Goal: Task Accomplishment & Management: Manage account settings

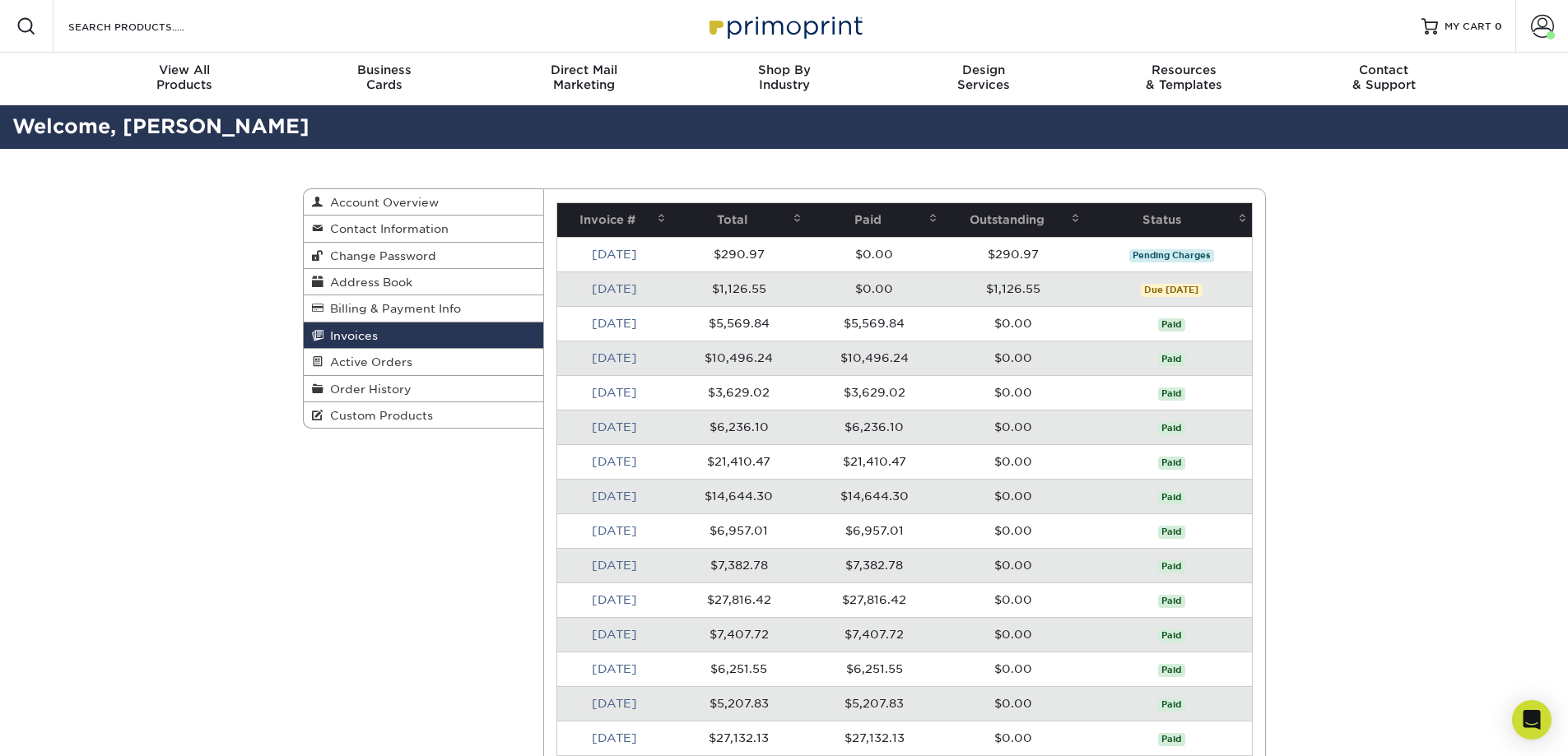
click at [871, 264] on td "$0.00" at bounding box center [874, 254] width 136 height 34
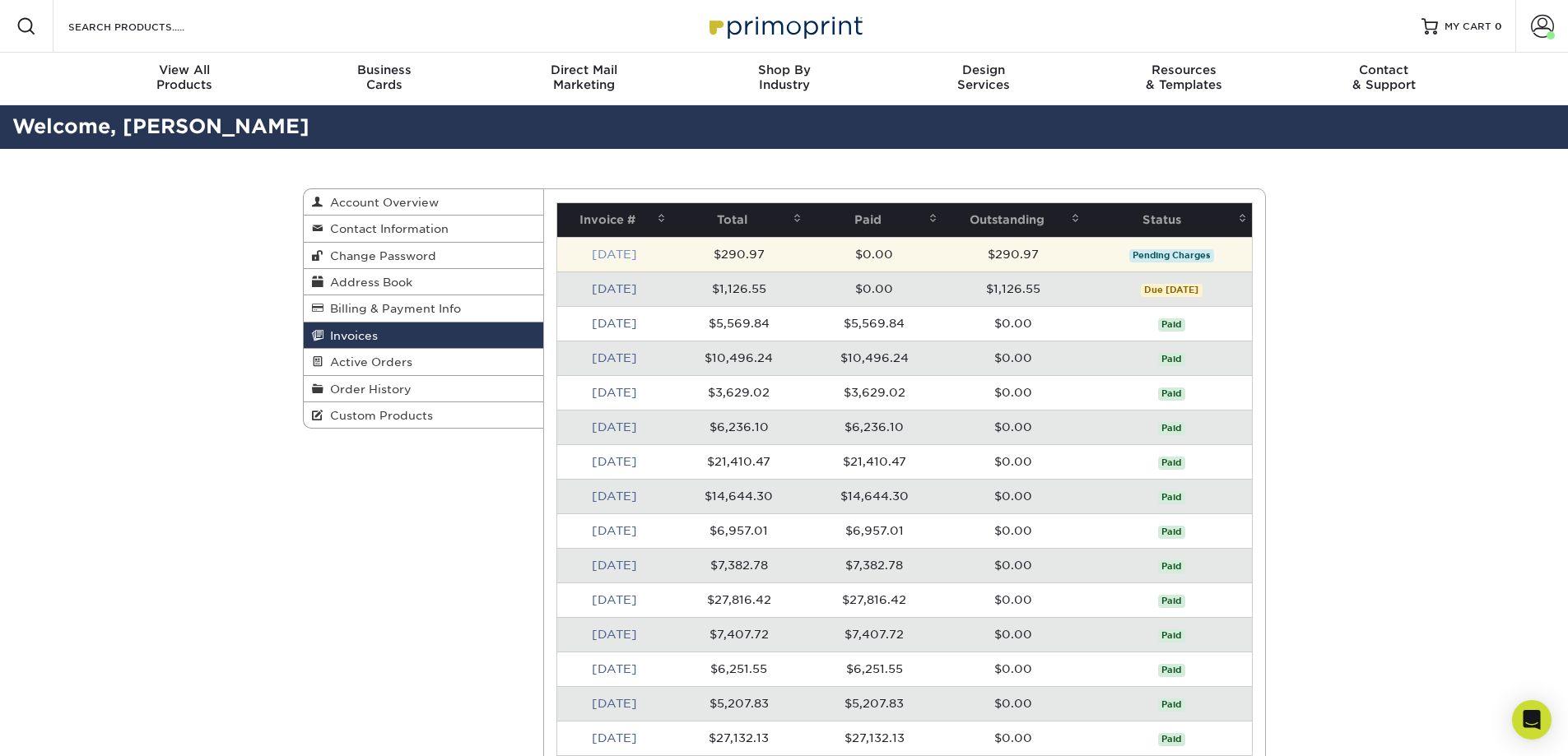
click at [622, 259] on link "Sep 2025" at bounding box center [614, 254] width 45 height 13
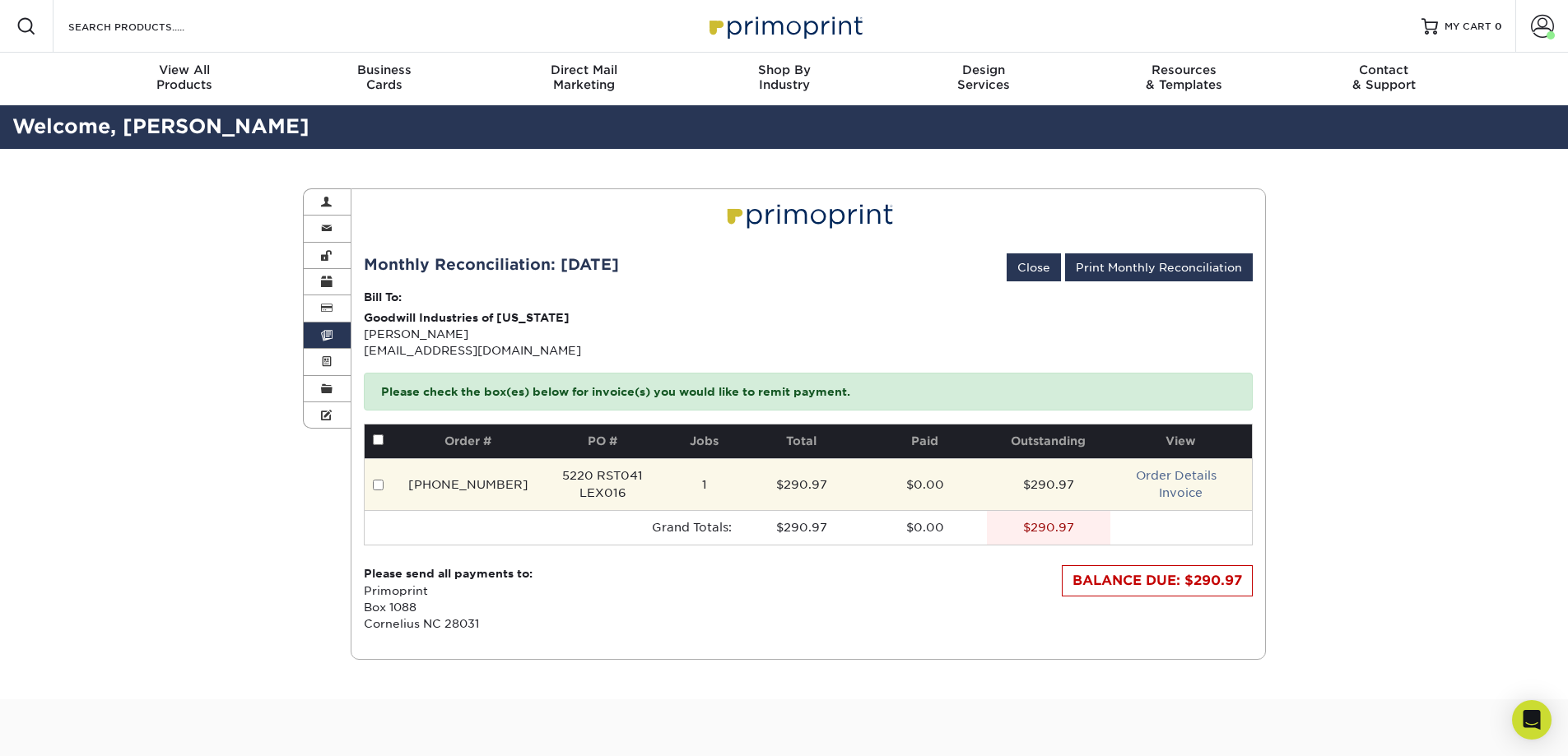
click at [1193, 486] on td "Order Details Invoice" at bounding box center [1180, 484] width 141 height 52
click at [1182, 492] on link "Invoice" at bounding box center [1180, 493] width 44 height 13
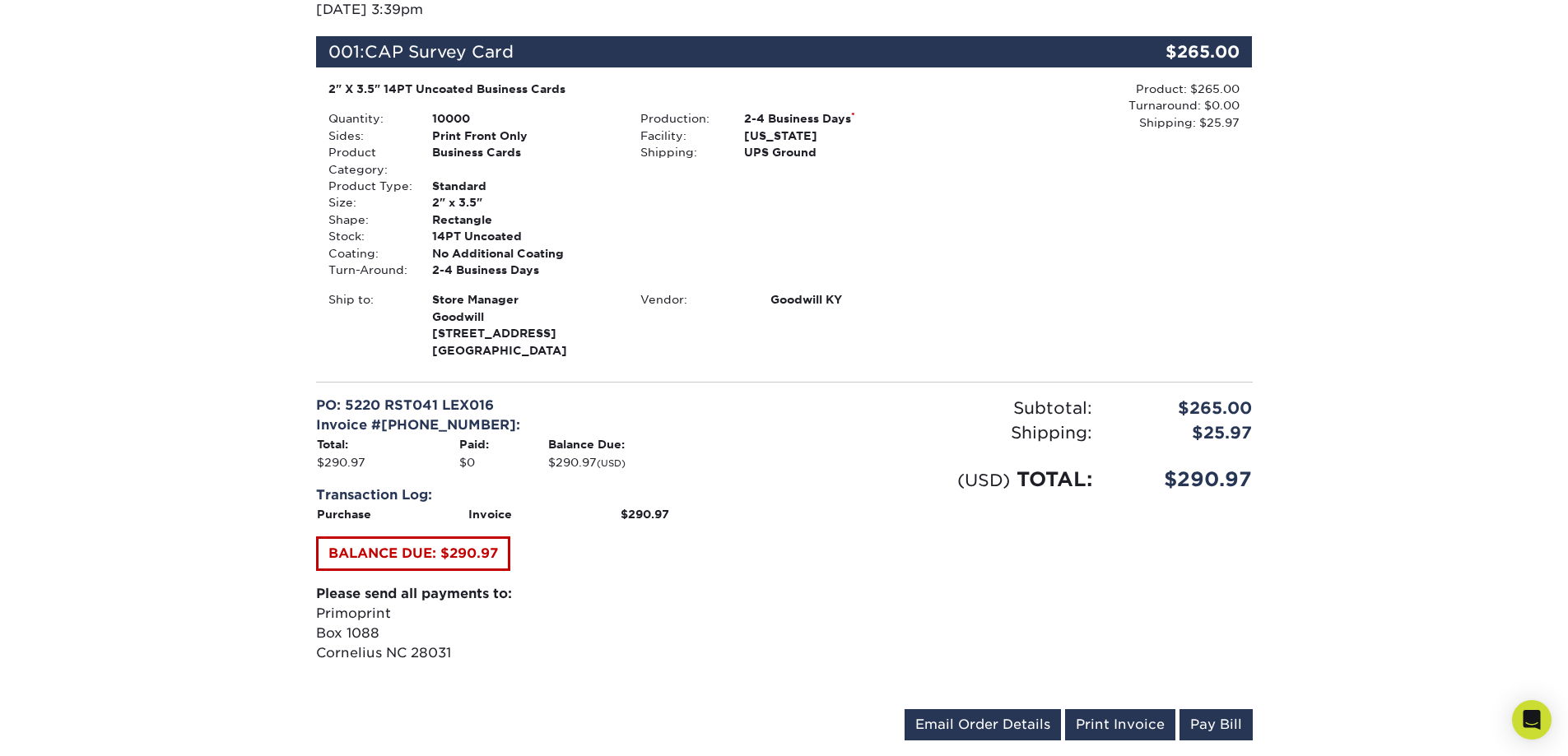
scroll to position [411, 0]
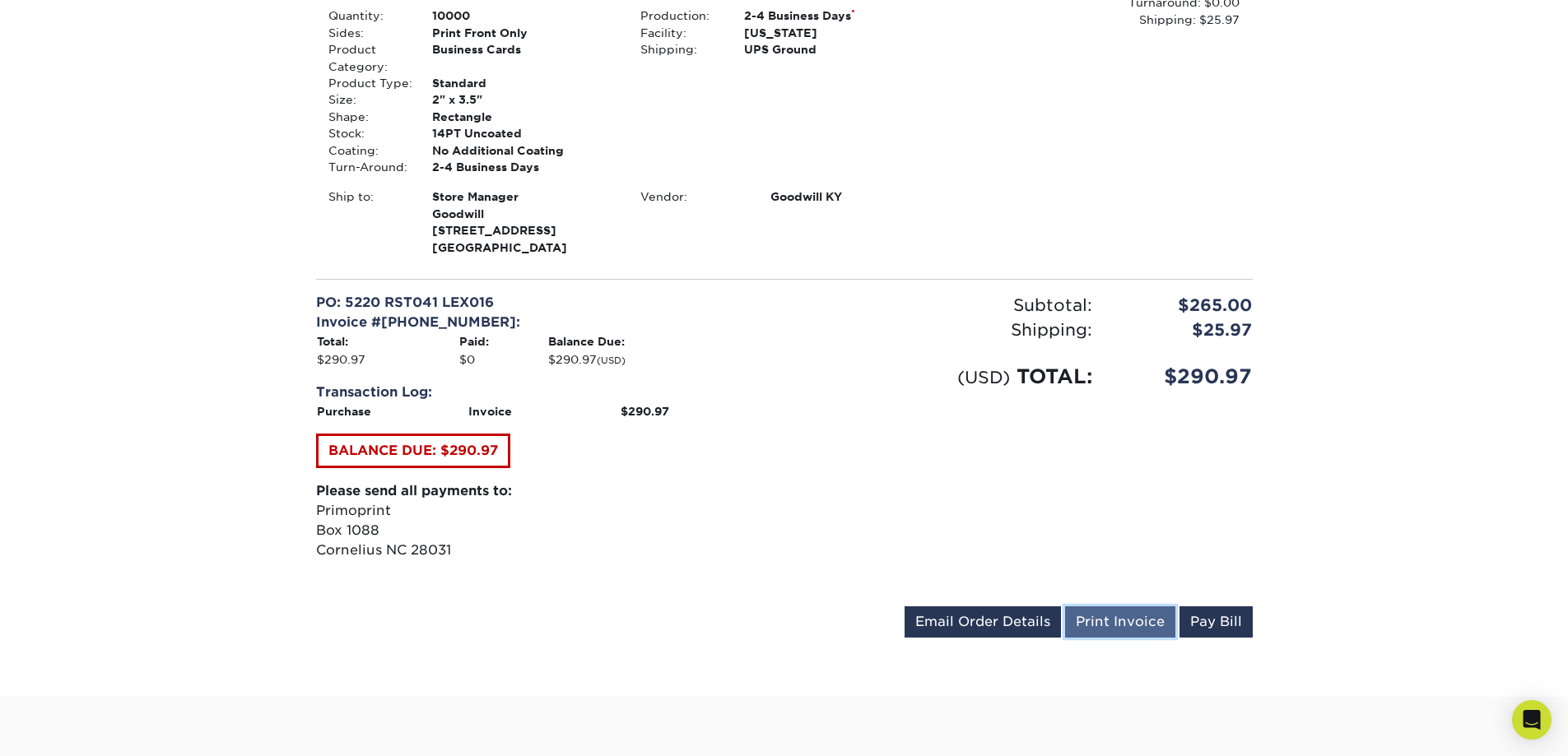
click at [1119, 618] on link "Print Invoice" at bounding box center [1120, 622] width 110 height 32
